Goal: Find specific page/section: Find specific page/section

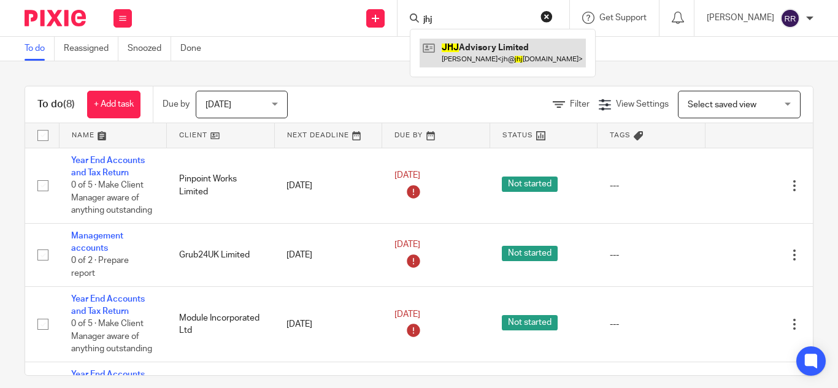
type input "jhj"
click at [448, 50] on link at bounding box center [502, 53] width 166 height 28
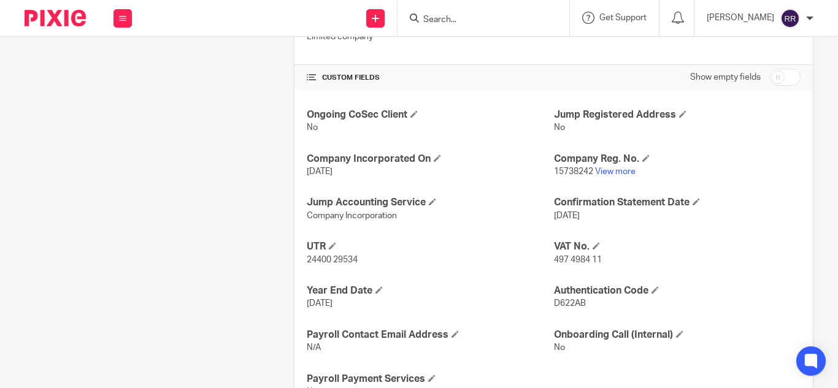
scroll to position [371, 0]
click at [611, 168] on link "View more" at bounding box center [615, 171] width 40 height 9
